Goal: Task Accomplishment & Management: Complete application form

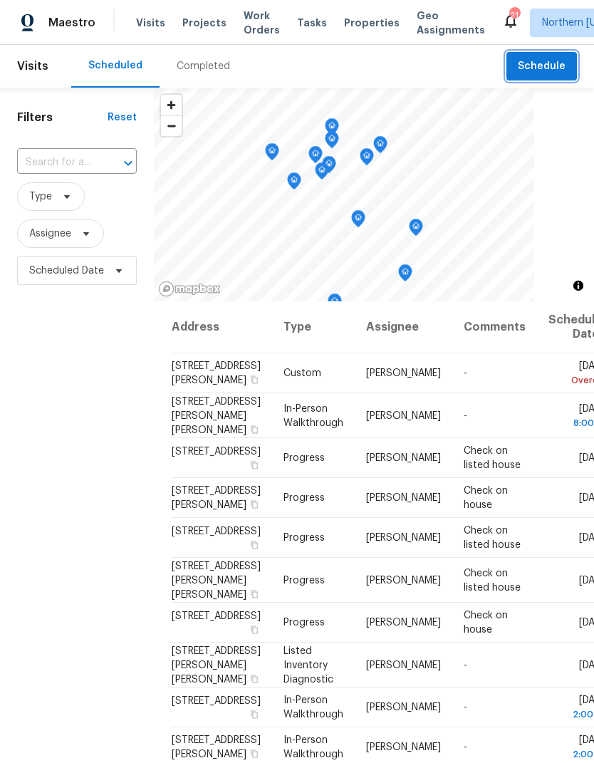
click at [563, 79] on button "Schedule" at bounding box center [541, 66] width 71 height 29
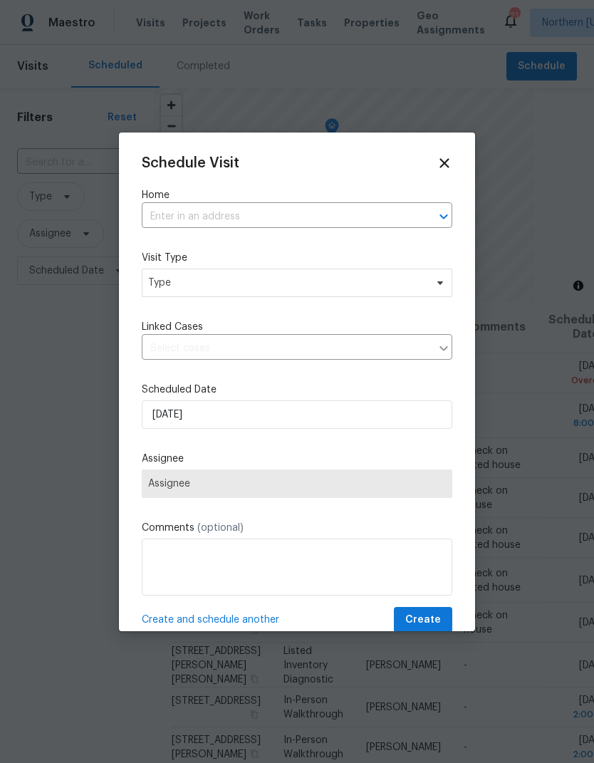
click at [154, 220] on input "text" at bounding box center [277, 217] width 271 height 22
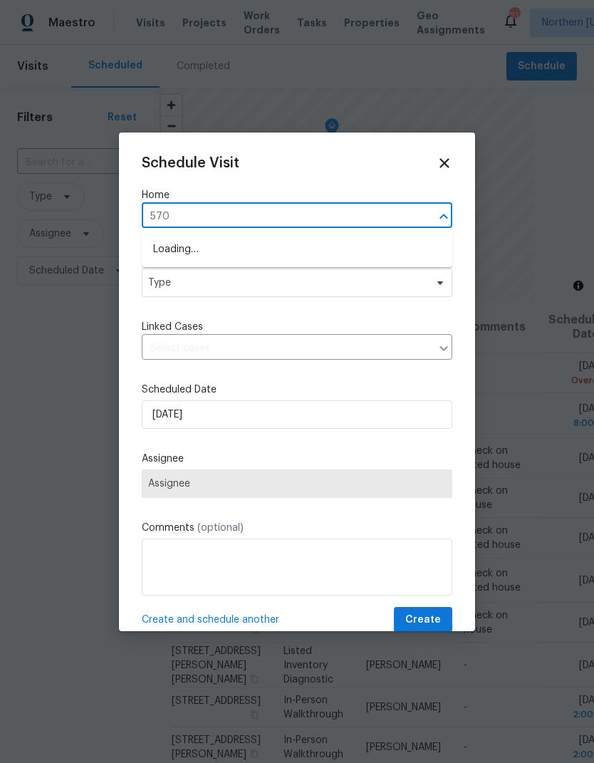
type input "5701"
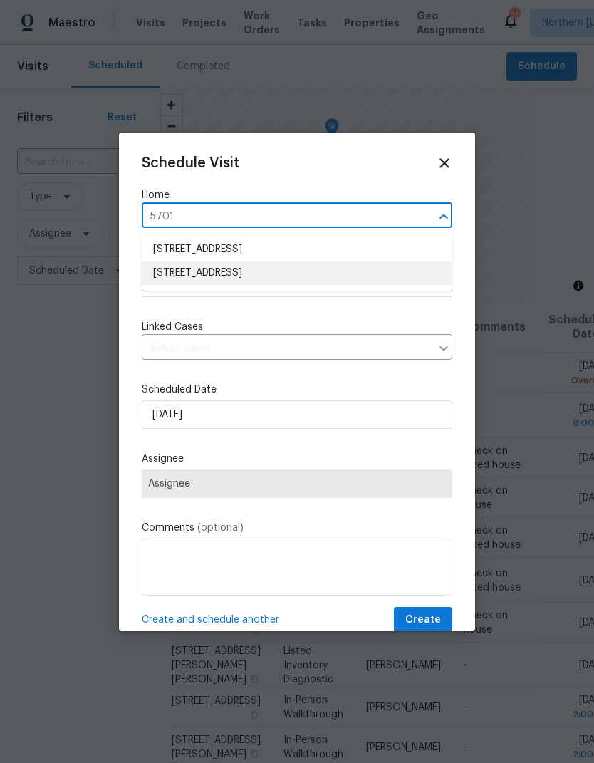
click at [167, 273] on li "[STREET_ADDRESS]" at bounding box center [297, 273] width 310 height 24
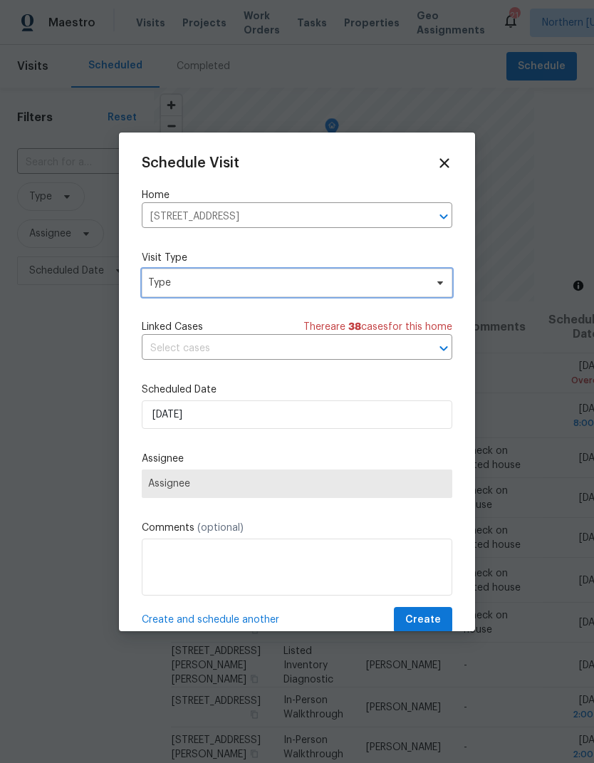
click at [166, 288] on span "Type" at bounding box center [286, 283] width 277 height 14
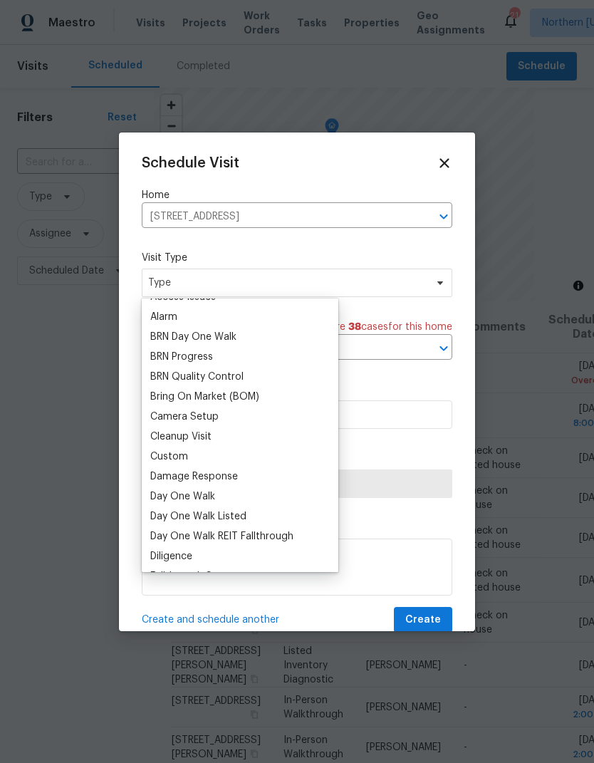
scroll to position [78, 0]
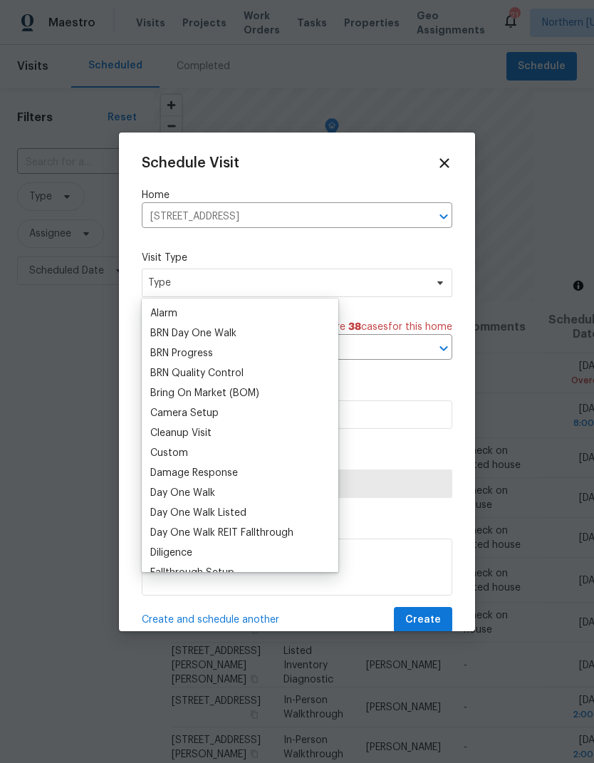
click at [157, 457] on div "Custom" at bounding box center [169, 453] width 38 height 14
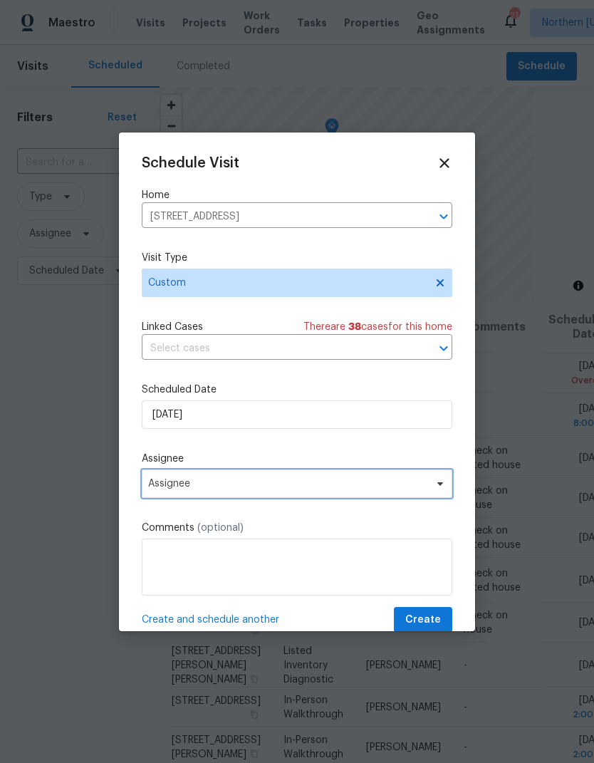
click at [162, 485] on span "Assignee" at bounding box center [287, 483] width 279 height 11
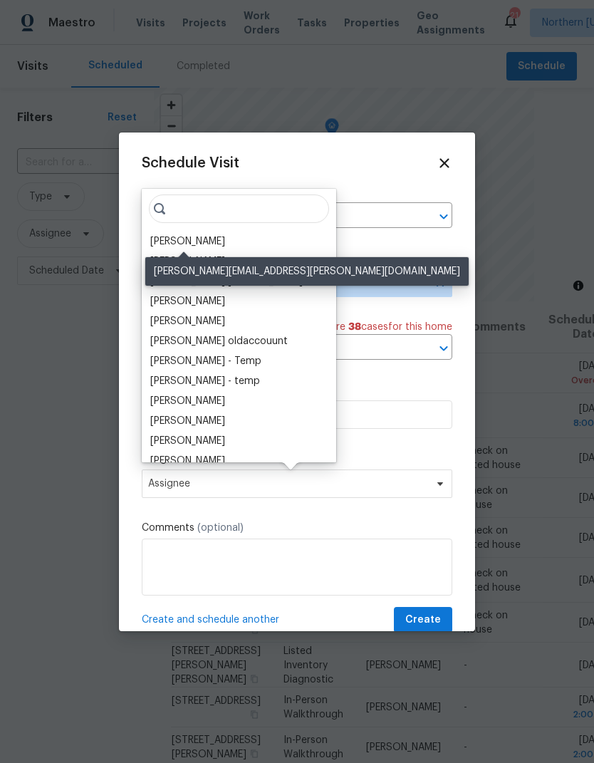
click at [155, 237] on div "[PERSON_NAME]" at bounding box center [187, 241] width 75 height 14
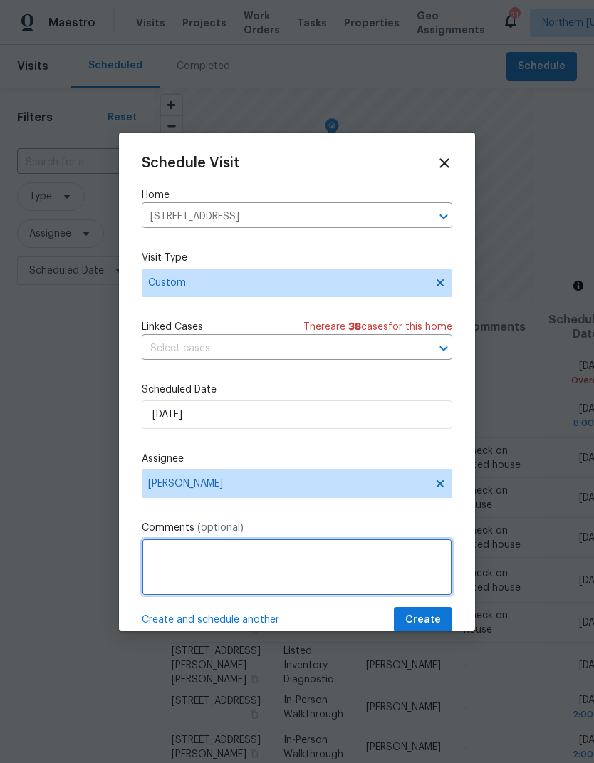
click at [157, 555] on textarea at bounding box center [297, 566] width 310 height 57
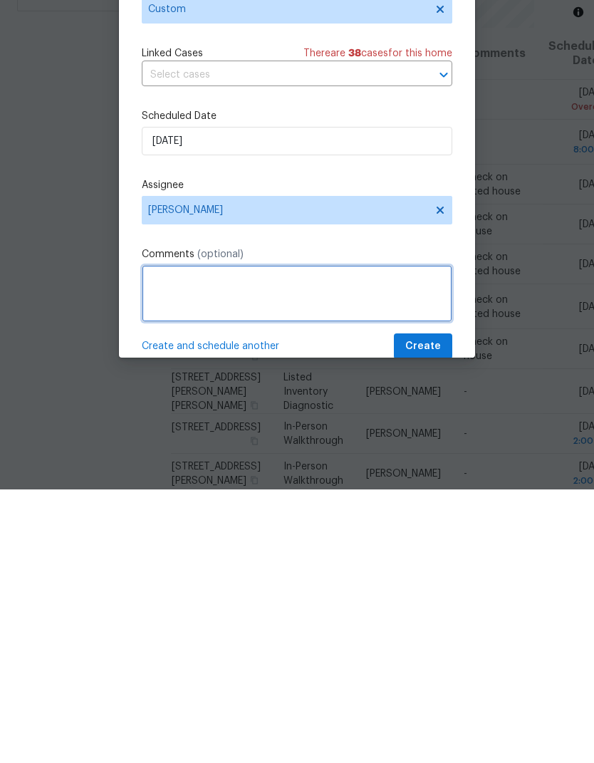
scroll to position [55, 0]
click at [149, 538] on textarea at bounding box center [297, 566] width 310 height 57
paste textarea "Good morning [PERSON_NAME], could we get new photos at [STREET_ADDRESS]? We’ve …"
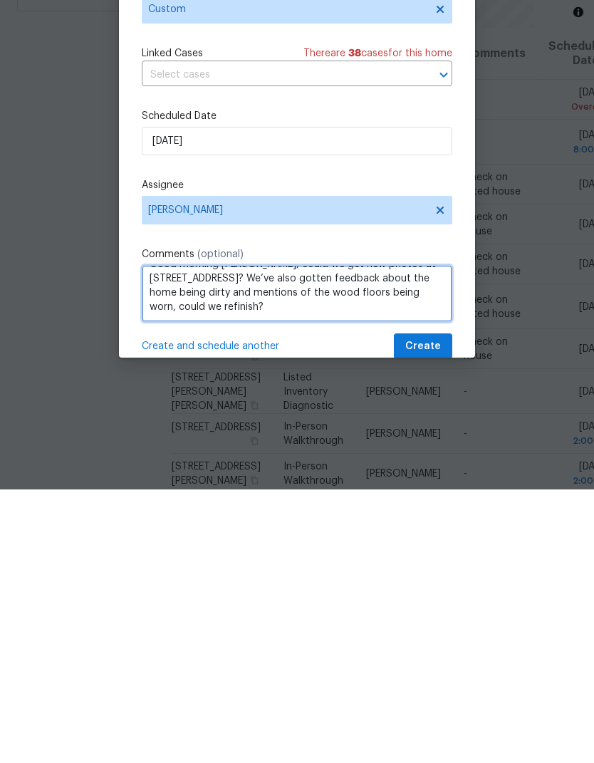
scroll to position [1, 0]
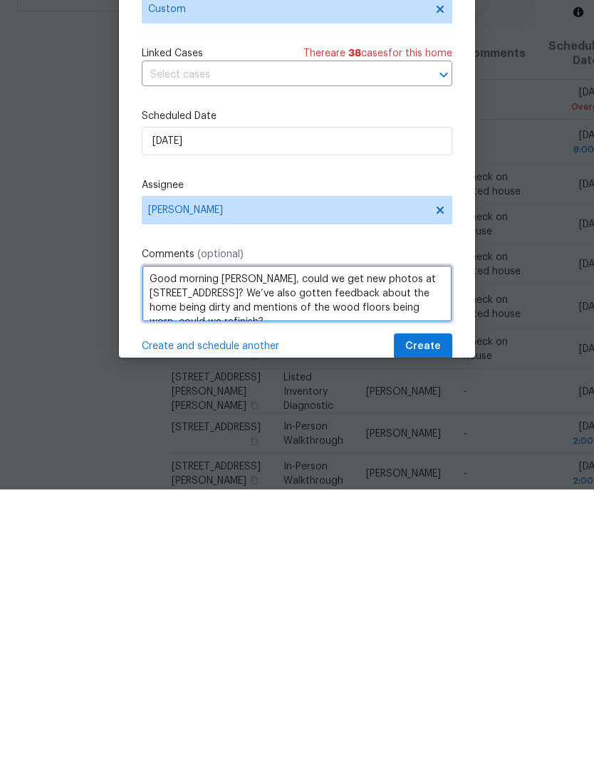
click at [329, 538] on textarea "Good morning [PERSON_NAME], could we get new photos at [STREET_ADDRESS]? We’ve …" at bounding box center [297, 566] width 310 height 57
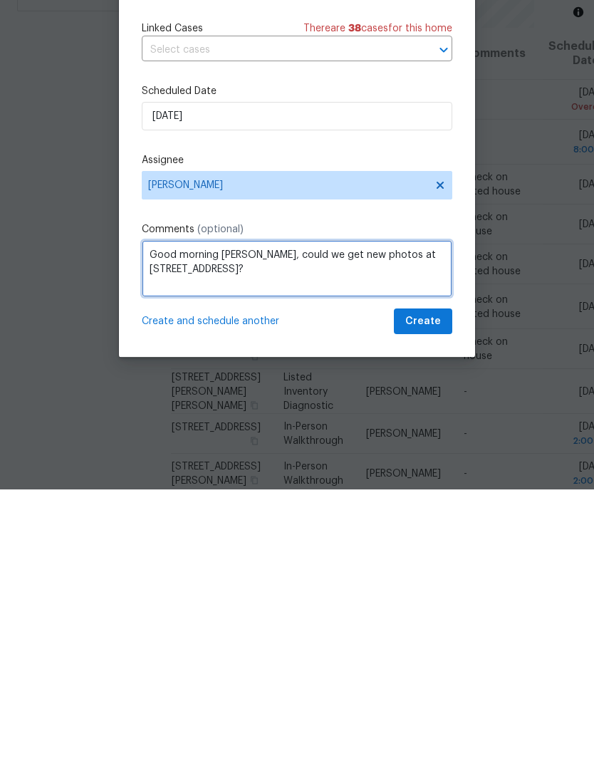
scroll to position [0, 0]
type textarea "Good morning [PERSON_NAME], could we get new photos at [STREET_ADDRESS]?"
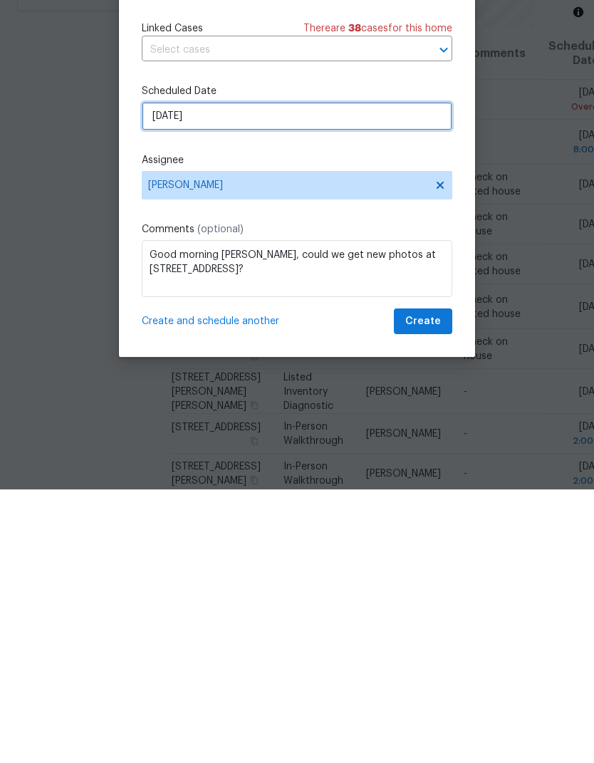
click at [414, 375] on input "[DATE]" at bounding box center [297, 389] width 310 height 28
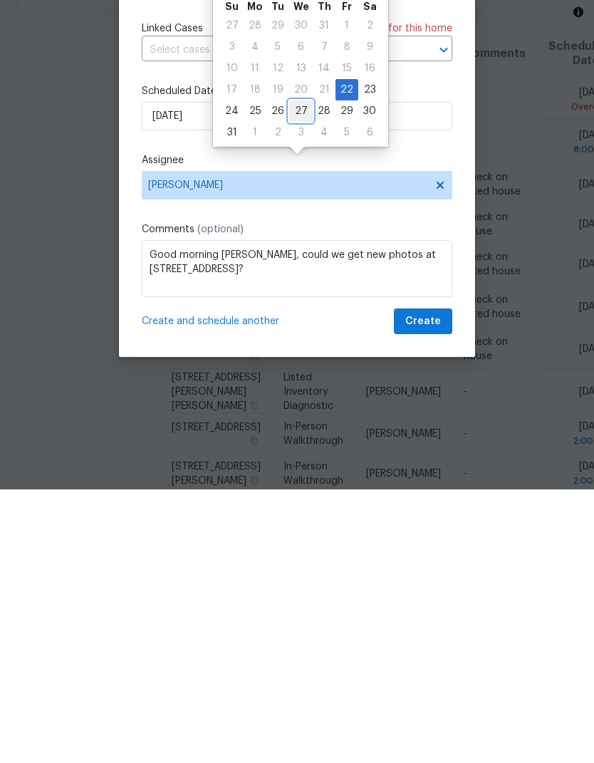
click at [303, 375] on div "27" at bounding box center [301, 385] width 24 height 20
type input "[DATE]"
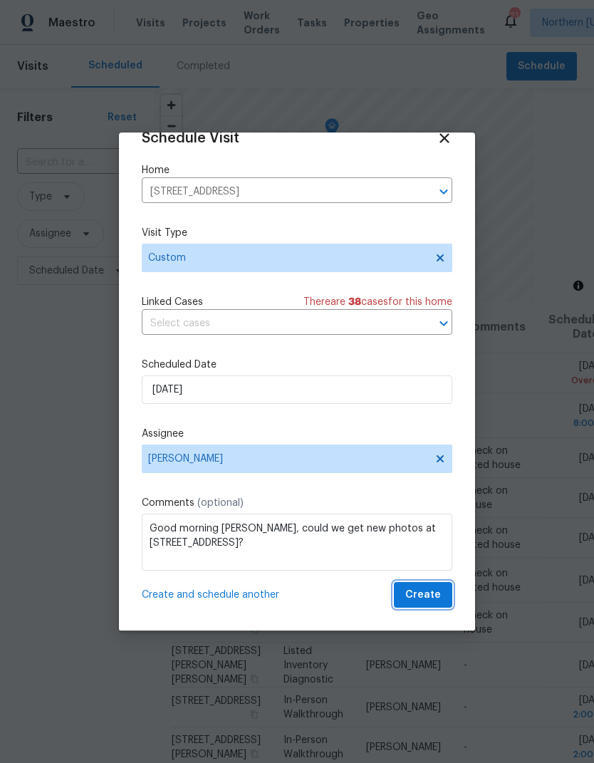
click at [433, 600] on span "Create" at bounding box center [423, 595] width 36 height 18
